Goal: Task Accomplishment & Management: Use online tool/utility

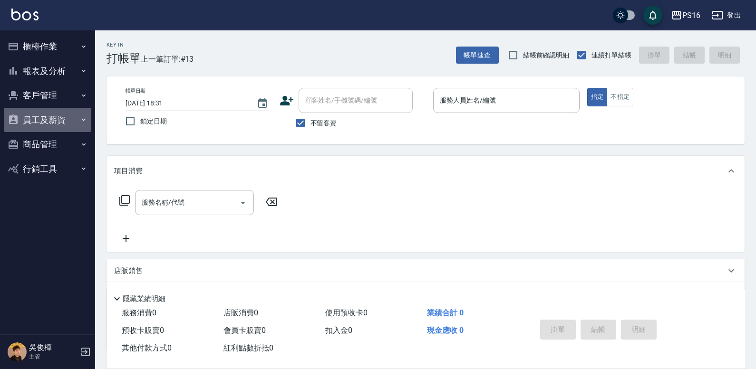
click at [79, 115] on button "員工及薪資" at bounding box center [47, 120] width 87 height 25
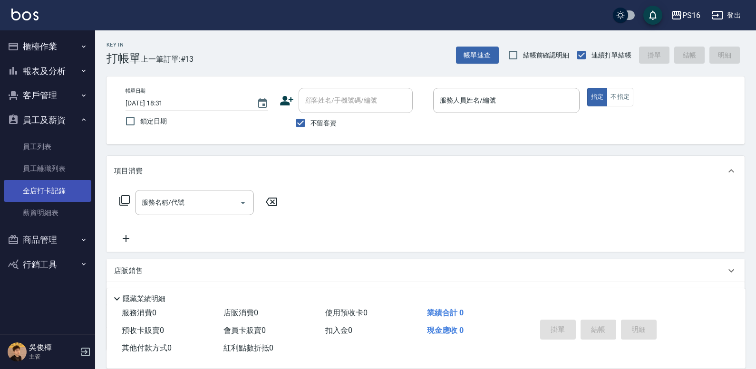
click at [58, 187] on link "全店打卡記錄" at bounding box center [47, 191] width 87 height 22
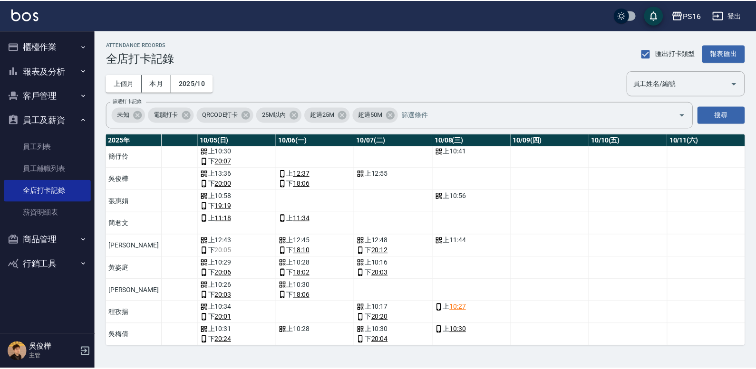
scroll to position [30, 393]
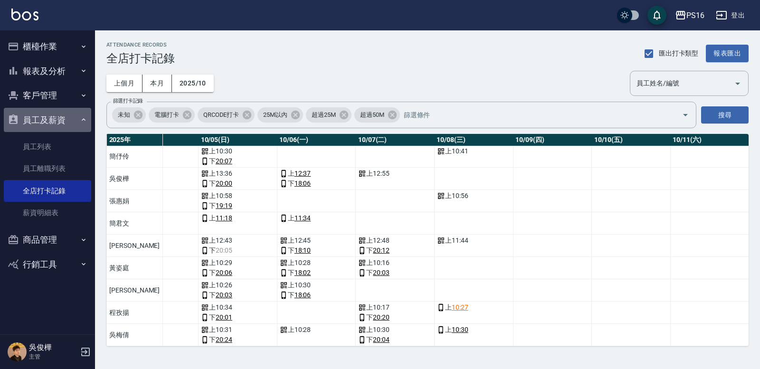
click at [72, 125] on button "員工及薪資" at bounding box center [47, 120] width 87 height 25
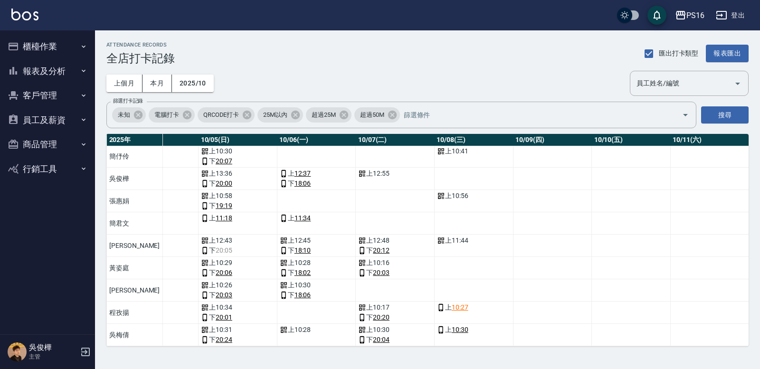
click at [78, 46] on button "櫃檯作業" at bounding box center [47, 46] width 87 height 25
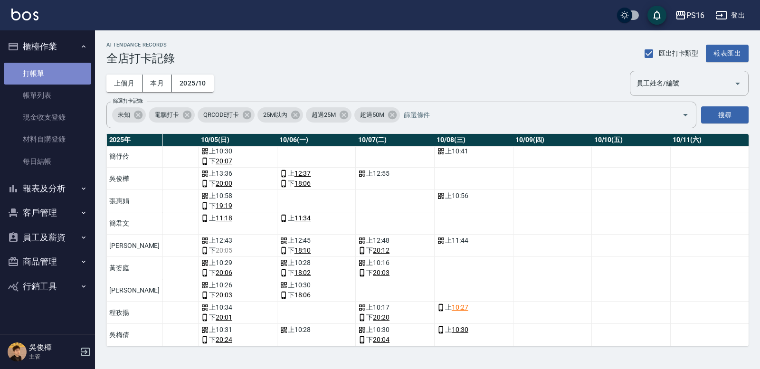
click at [73, 73] on link "打帳單" at bounding box center [47, 74] width 87 height 22
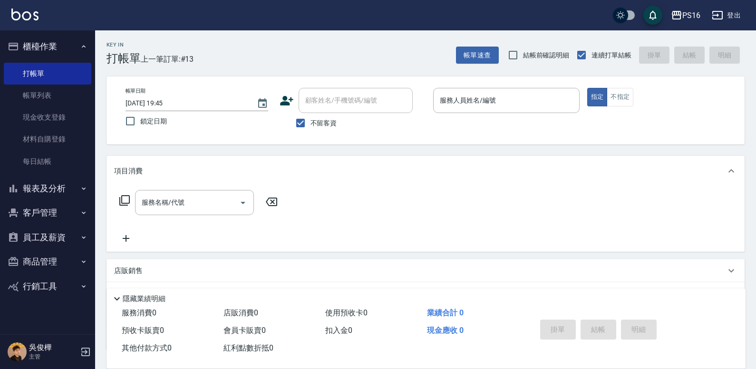
click at [493, 79] on div "帳單日期 2025/10/08 19:45 鎖定日期 顧客姓名/手機號碼/編號 顧客姓名/手機號碼/編號 不留客資 服務人員姓名/編號 服務人員姓名/編號 指…" at bounding box center [425, 111] width 638 height 68
click at [485, 103] on input "服務人員姓名/編號" at bounding box center [506, 100] width 138 height 17
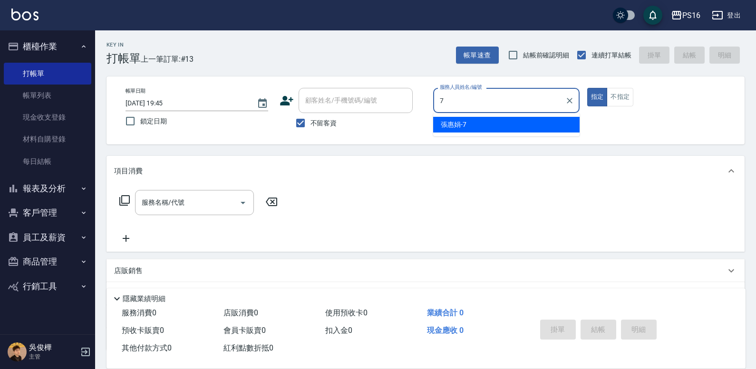
type input "張惠娟-7"
type button "true"
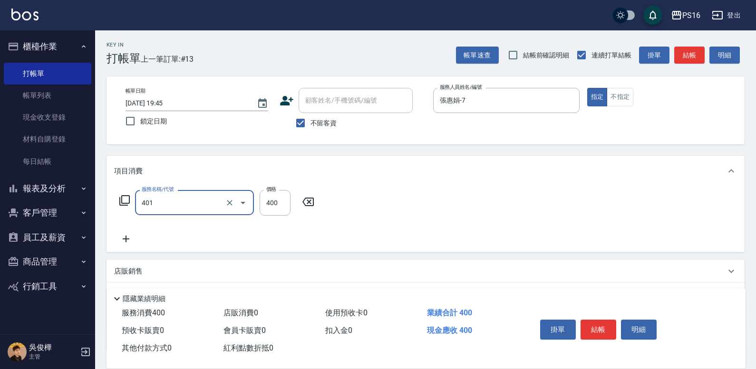
type input "剪髮(401)"
type input "300"
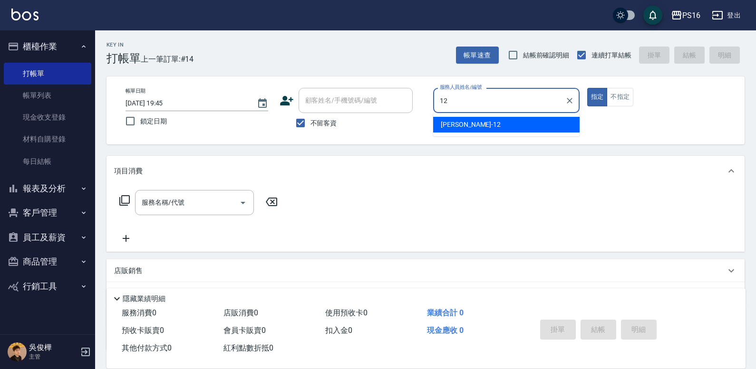
type input "林俞萱-12"
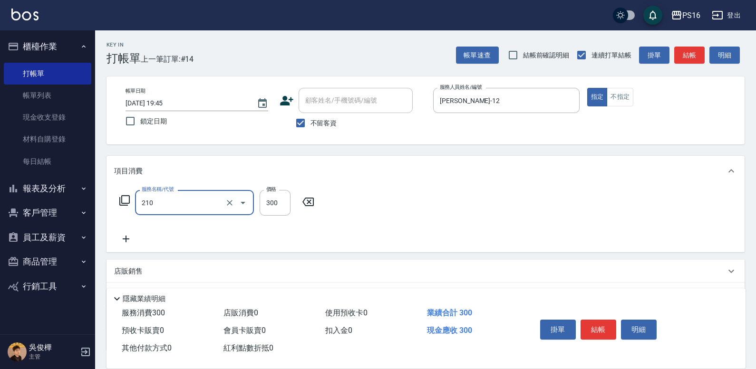
type input "歐娜洗髮精(210)"
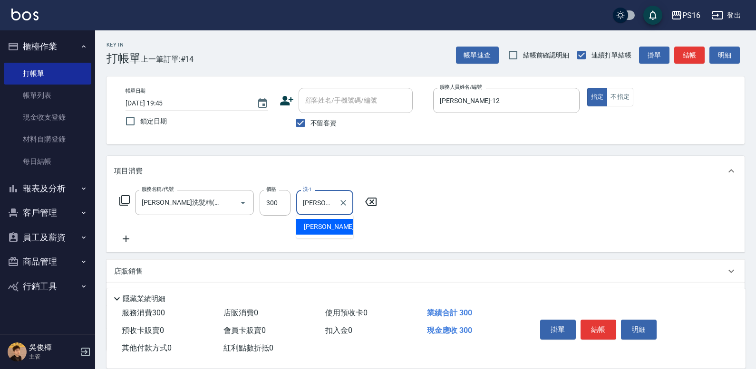
type input "林俞萱-12"
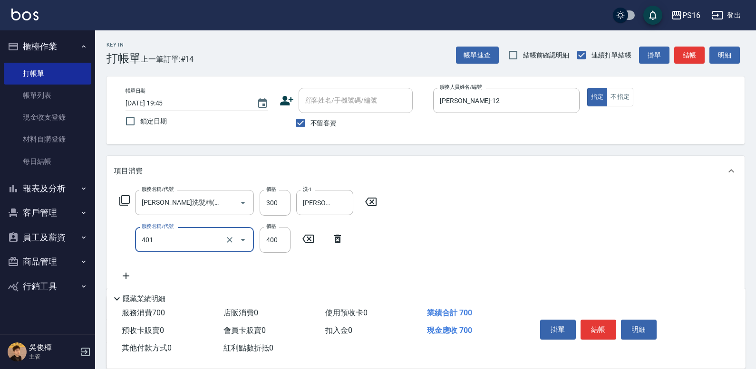
type input "剪髮(401)"
type input "300"
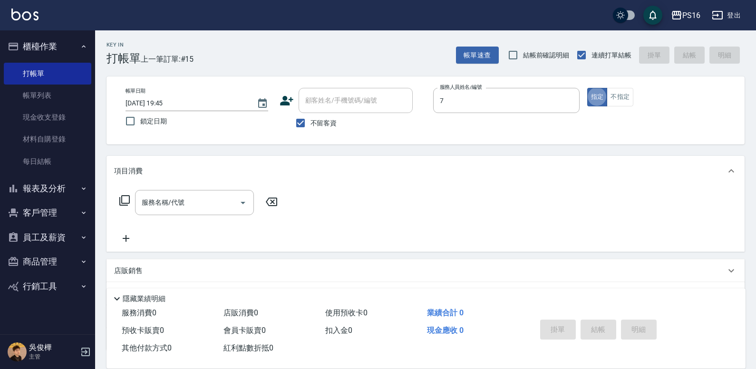
type input "張惠娟-7"
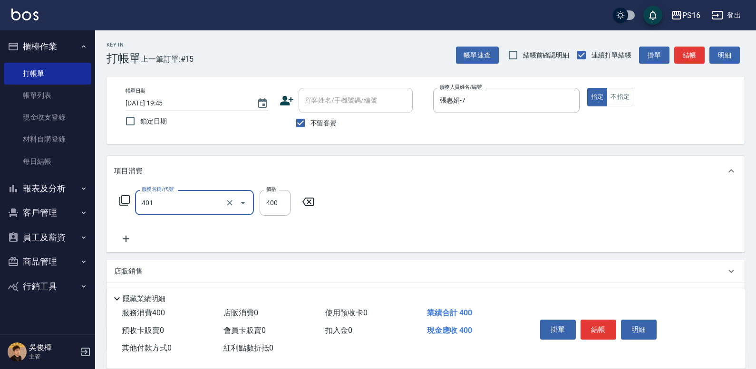
type input "剪髮(401)"
type input "500"
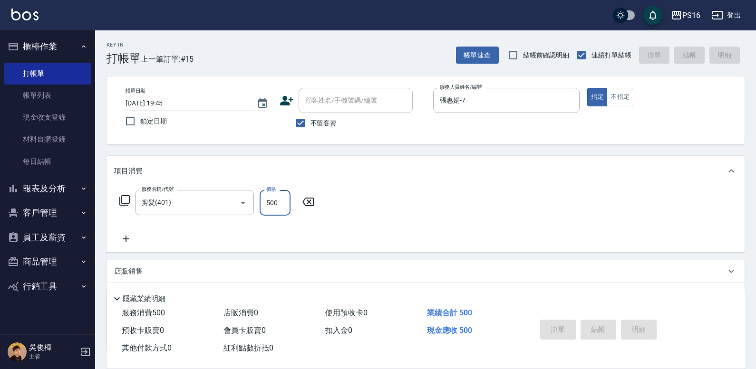
type input "2025/10/08 19:46"
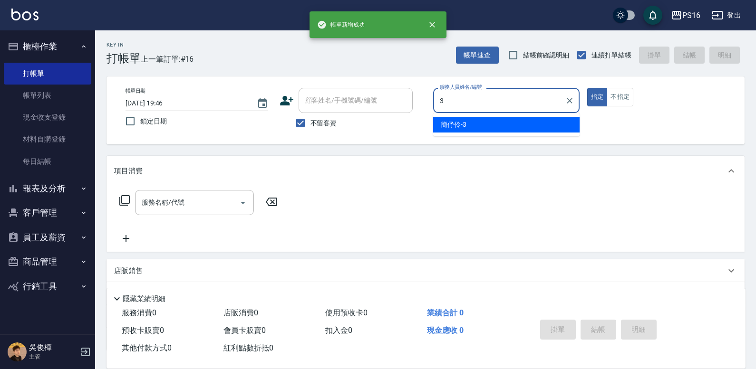
type input "簡伃伶-3"
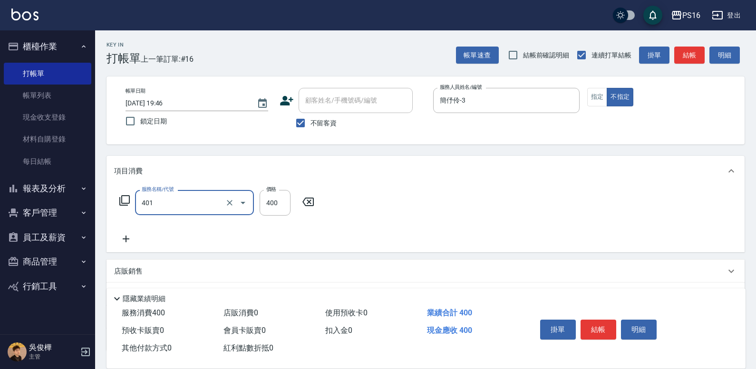
type input "剪髮(401)"
type input "200"
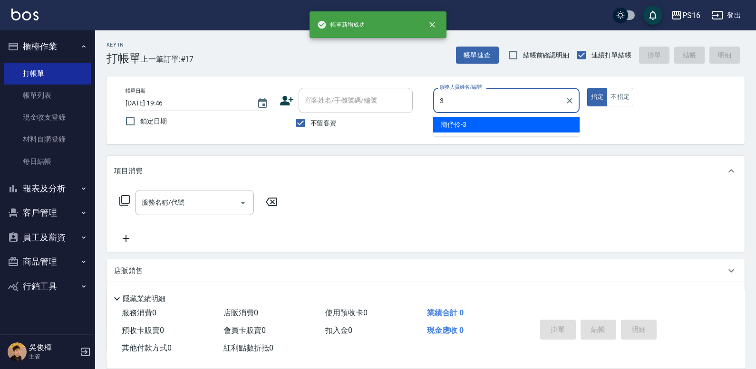
type input "簡伃伶-3"
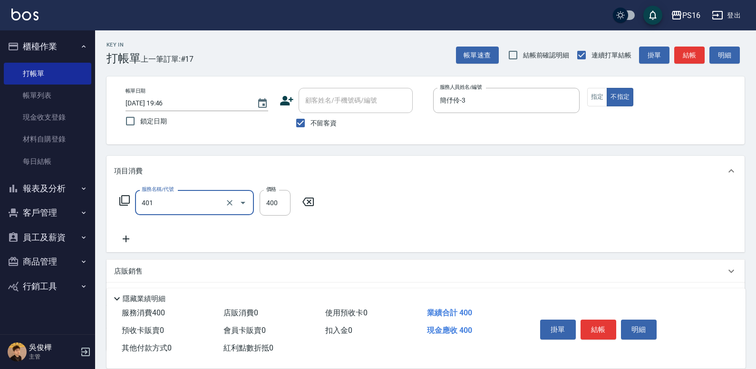
type input "剪髮(401)"
type input "200"
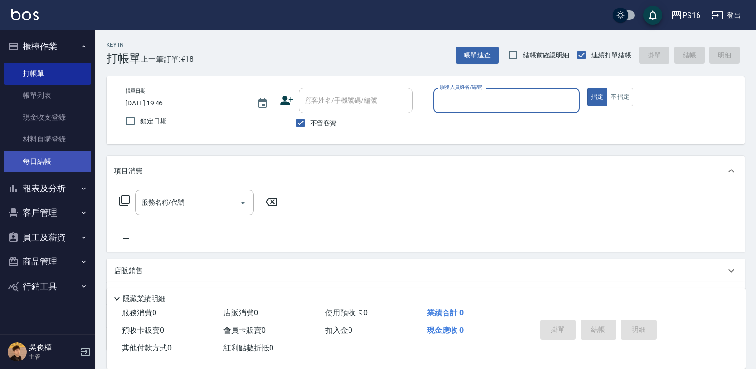
click at [50, 159] on link "每日結帳" at bounding box center [47, 162] width 87 height 22
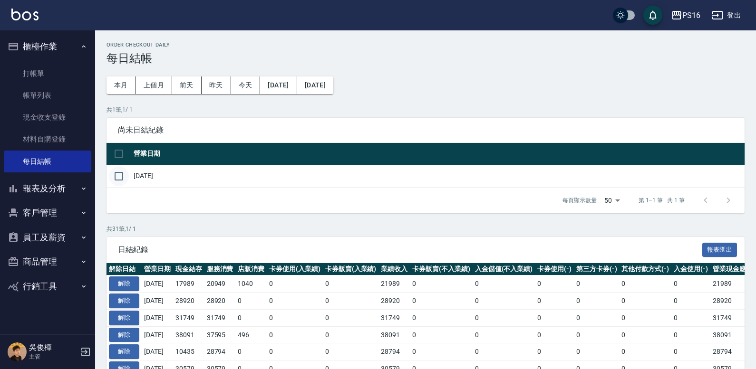
click at [117, 170] on input "checkbox" at bounding box center [119, 176] width 20 height 20
checkbox input "true"
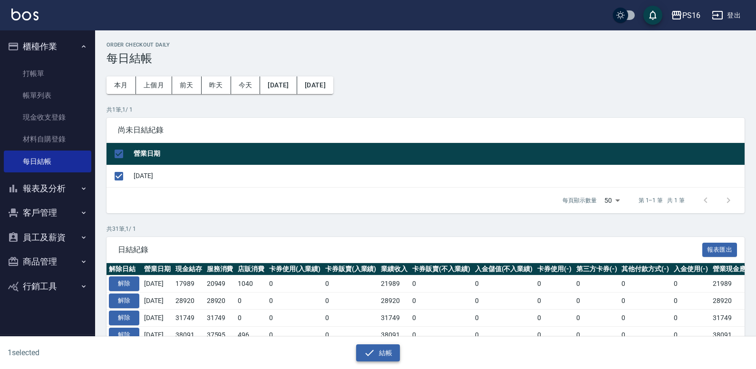
click at [364, 360] on button "結帳" at bounding box center [378, 354] width 44 height 18
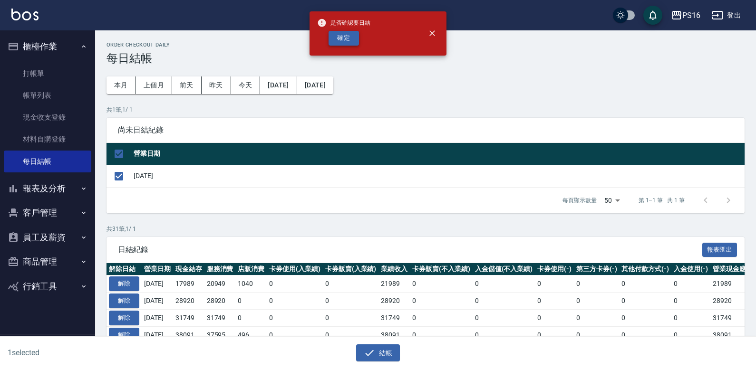
click at [342, 33] on button "確定" at bounding box center [343, 38] width 30 height 15
checkbox input "false"
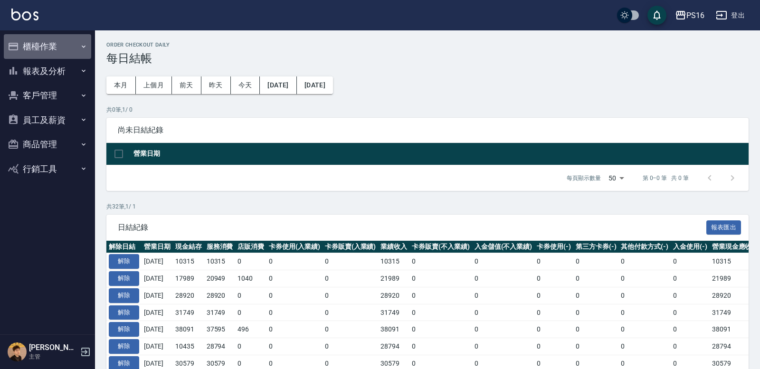
click at [53, 55] on button "櫃檯作業" at bounding box center [47, 46] width 87 height 25
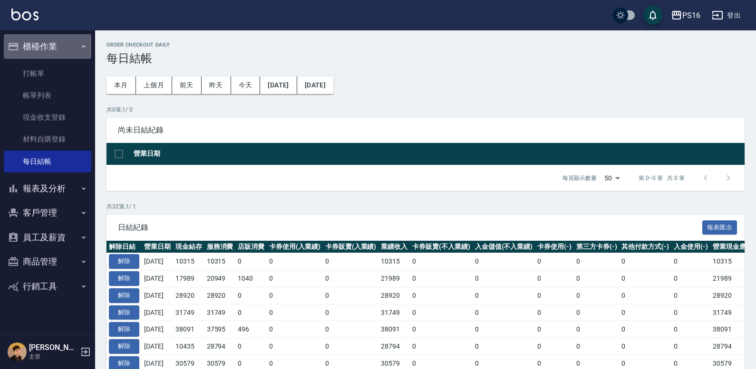
click at [66, 50] on button "櫃檯作業" at bounding box center [47, 46] width 87 height 25
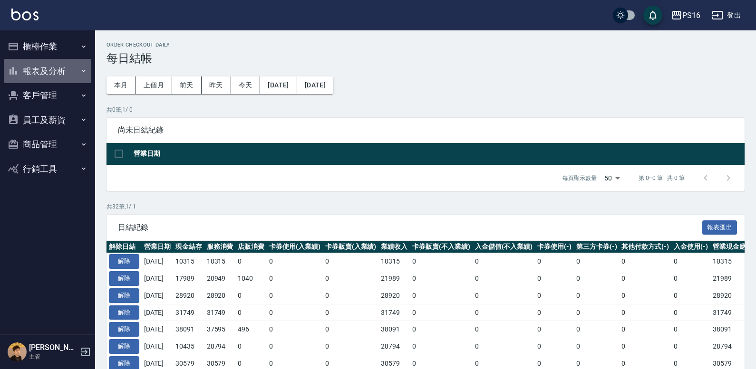
click at [64, 76] on button "報表及分析" at bounding box center [47, 71] width 87 height 25
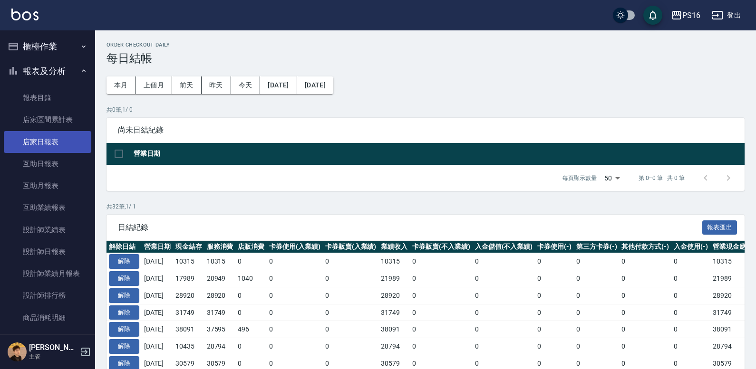
click at [53, 144] on link "店家日報表" at bounding box center [47, 142] width 87 height 22
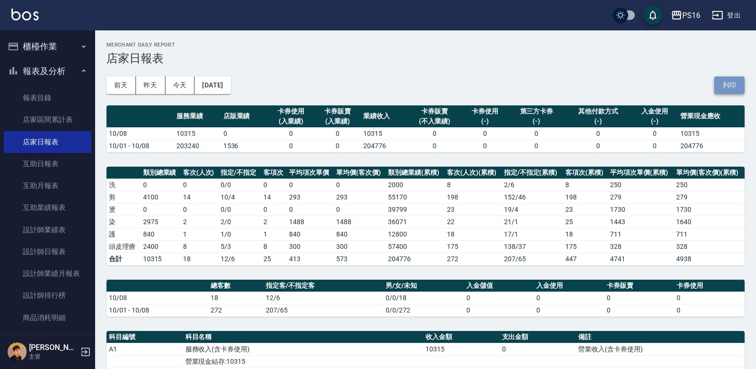
click at [744, 82] on button "列印" at bounding box center [729, 86] width 30 height 18
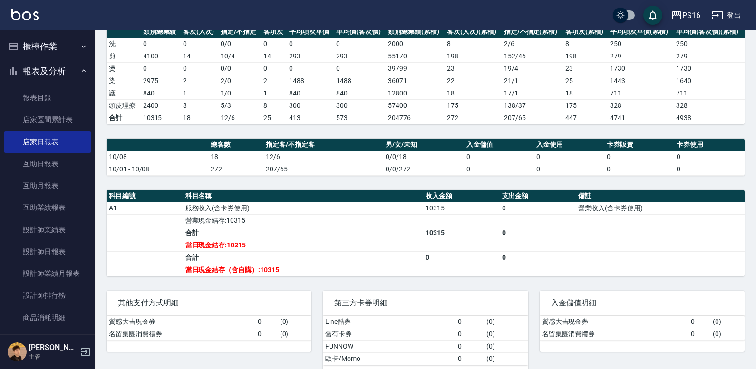
scroll to position [113, 0]
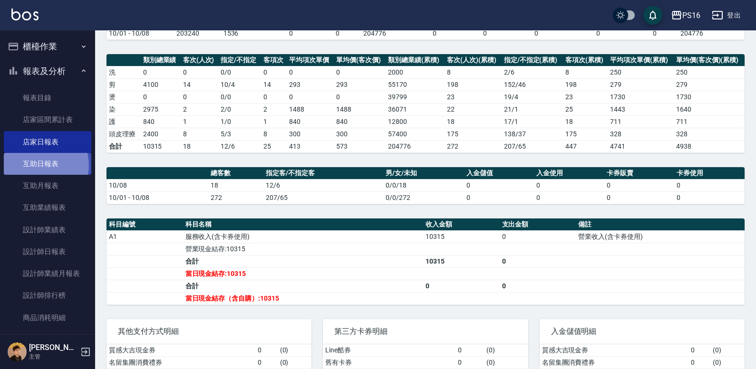
click at [40, 165] on link "互助日報表" at bounding box center [47, 164] width 87 height 22
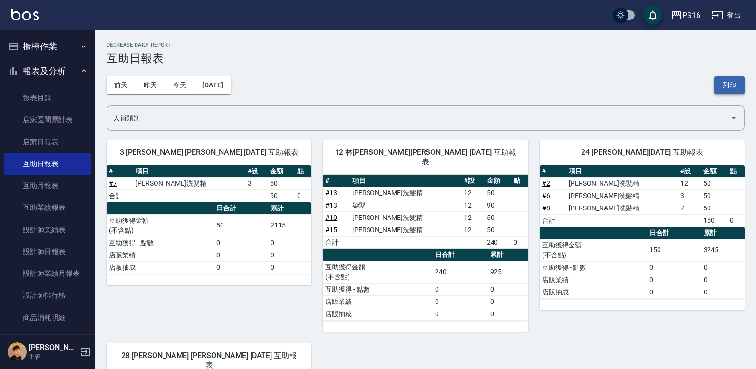
click at [734, 85] on button "列印" at bounding box center [729, 86] width 30 height 18
drag, startPoint x: 59, startPoint y: 249, endPoint x: 65, endPoint y: 252, distance: 6.6
click at [59, 249] on link "設計師日報表" at bounding box center [47, 252] width 87 height 22
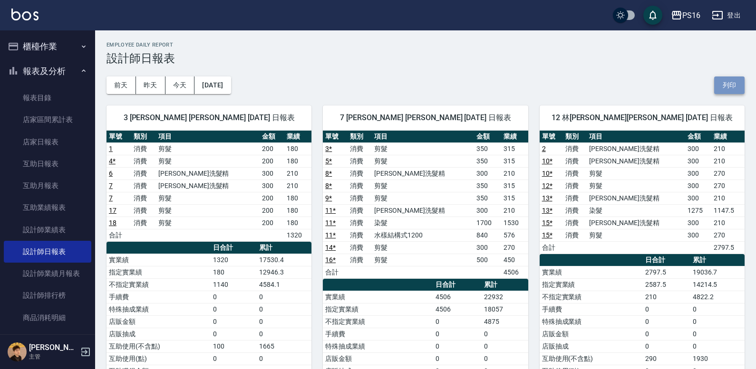
click at [723, 85] on button "列印" at bounding box center [729, 86] width 30 height 18
